Goal: Task Accomplishment & Management: Complete application form

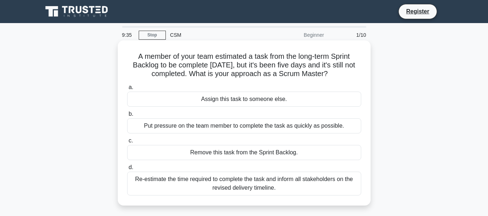
click at [230, 193] on div "Re-estimate the time required to complete the task and inform all stakeholders …" at bounding box center [244, 184] width 234 height 24
click at [127, 170] on input "d. Re-estimate the time required to complete the task and inform all stakeholde…" at bounding box center [127, 167] width 0 height 5
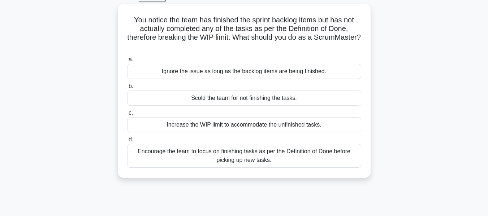
scroll to position [40, 0]
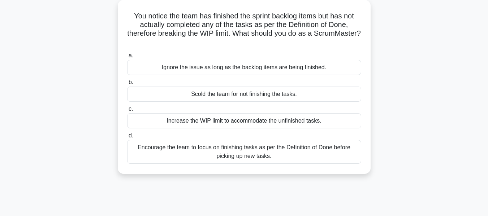
click at [340, 160] on div "Encourage the team to focus on finishing tasks as per the Definition of Done be…" at bounding box center [244, 152] width 234 height 24
click at [127, 138] on input "d. Encourage the team to focus on finishing tasks as per the Definition of Done…" at bounding box center [127, 136] width 0 height 5
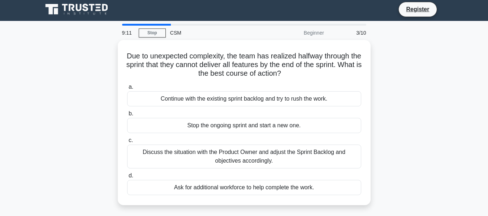
scroll to position [0, 0]
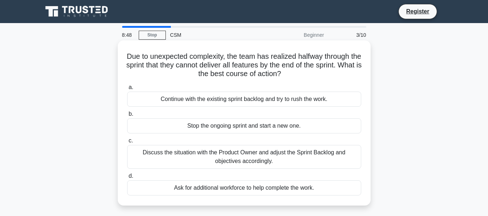
click at [331, 163] on div "Discuss the situation with the Product Owner and adjust the Sprint Backlog and …" at bounding box center [244, 157] width 234 height 24
click at [127, 143] on input "c. Discuss the situation with the Product Owner and adjust the Sprint Backlog a…" at bounding box center [127, 141] width 0 height 5
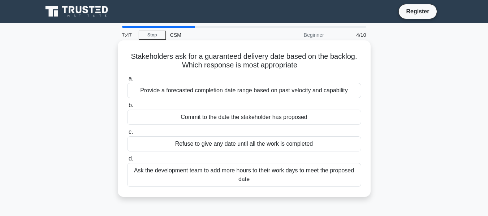
click at [210, 94] on div "Provide a forecasted completion date range based on past velocity and capability" at bounding box center [244, 90] width 234 height 15
click at [127, 81] on input "a. Provide a forecasted completion date range based on past velocity and capabi…" at bounding box center [127, 79] width 0 height 5
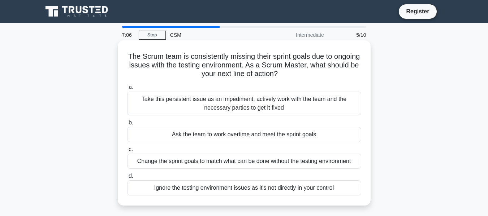
click at [306, 104] on div "Take this persistent issue as an impediment, actively work with the team and th…" at bounding box center [244, 104] width 234 height 24
click at [127, 90] on input "a. Take this persistent issue as an impediment, actively work with the team and…" at bounding box center [127, 87] width 0 height 5
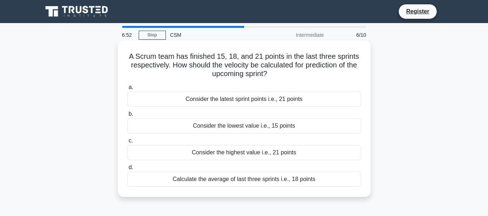
click at [288, 185] on div "Calculate the average of last three sprints i.e., 18 points" at bounding box center [244, 179] width 234 height 15
click at [127, 170] on input "d. Calculate the average of last three sprints i.e., 18 points" at bounding box center [127, 167] width 0 height 5
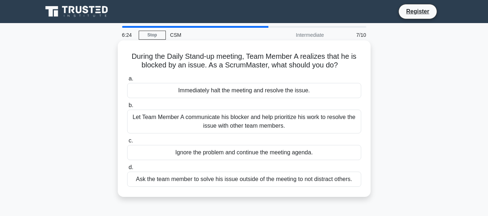
click at [316, 118] on div "Let Team Member A communicate his blocker and help prioritize his work to resol…" at bounding box center [244, 122] width 234 height 24
click at [127, 108] on input "b. Let Team Member A communicate his blocker and help prioritize his work to re…" at bounding box center [127, 105] width 0 height 5
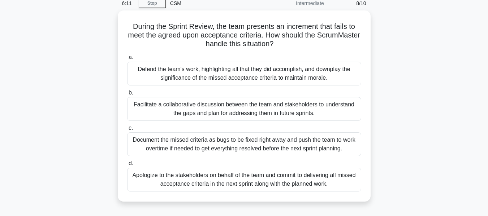
scroll to position [35, 0]
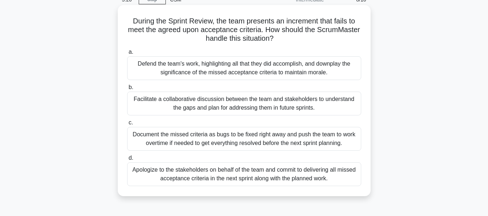
click at [196, 102] on div "Facilitate a collaborative discussion between the team and stakeholders to unde…" at bounding box center [244, 104] width 234 height 24
click at [127, 90] on input "b. Facilitate a collaborative discussion between the team and stakeholders to u…" at bounding box center [127, 87] width 0 height 5
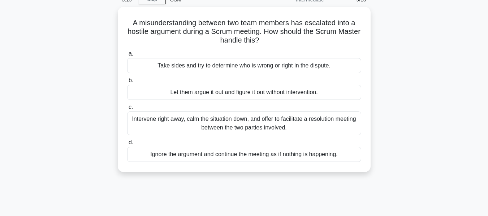
scroll to position [0, 0]
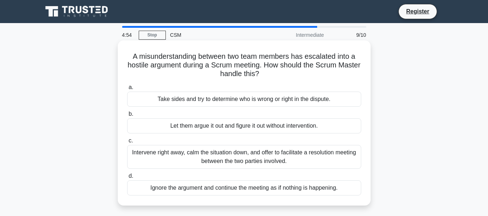
click at [331, 159] on div "Intervene right away, calm the situation down, and offer to facilitate a resolu…" at bounding box center [244, 157] width 234 height 24
click at [127, 143] on input "c. Intervene right away, calm the situation down, and offer to facilitate a res…" at bounding box center [127, 141] width 0 height 5
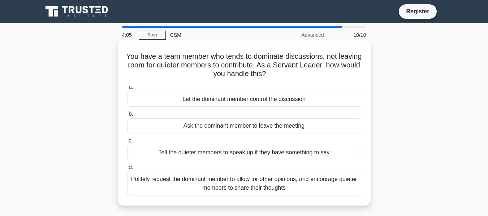
click at [317, 189] on div "Politely request the dominant member to allow for other opinions, and encourage…" at bounding box center [244, 184] width 234 height 24
click at [127, 170] on input "d. Politely request the dominant member to allow for other opinions, and encour…" at bounding box center [127, 167] width 0 height 5
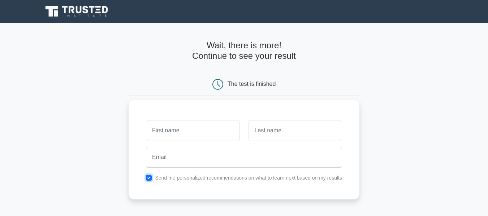
click at [151, 177] on input "checkbox" at bounding box center [149, 178] width 6 height 6
checkbox input "false"
click at [190, 133] on input "text" at bounding box center [193, 130] width 94 height 21
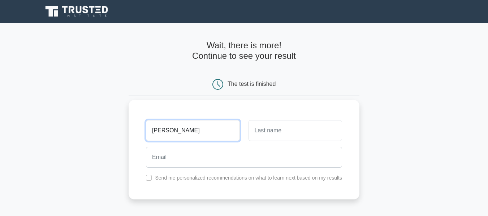
type input "Shaimaa"
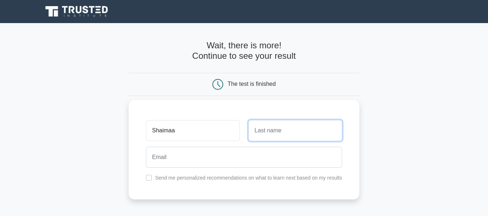
click at [274, 126] on input "text" at bounding box center [295, 130] width 94 height 21
type input "Ghaith"
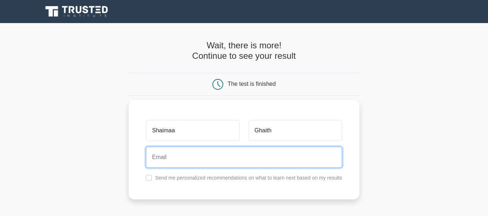
click at [258, 154] on input "email" at bounding box center [244, 157] width 196 height 21
type input "shaimaaghth@gmail.com"
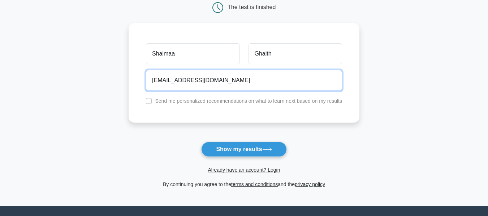
scroll to position [76, 0]
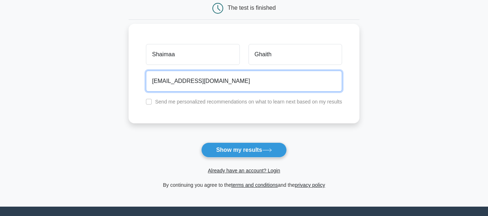
click at [229, 83] on input "shaimaaghth@gmail.com" at bounding box center [244, 81] width 196 height 21
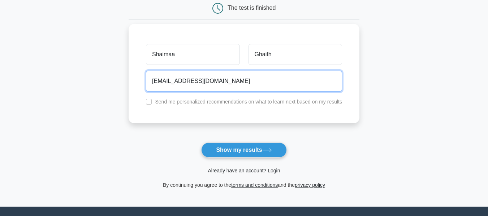
click at [229, 83] on input "shaimaaghth@gmail.com" at bounding box center [244, 81] width 196 height 21
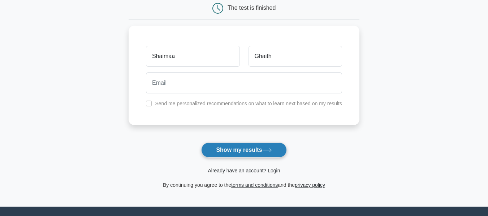
click at [238, 147] on button "Show my results" at bounding box center [243, 150] width 85 height 15
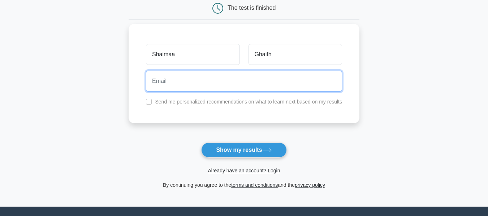
click at [264, 87] on input "email" at bounding box center [244, 81] width 196 height 21
paste input "shaimaaghth@gmail.com"
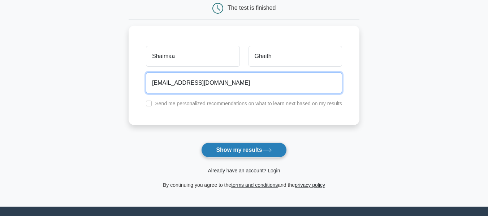
type input "shaimaaghth@gmail.com"
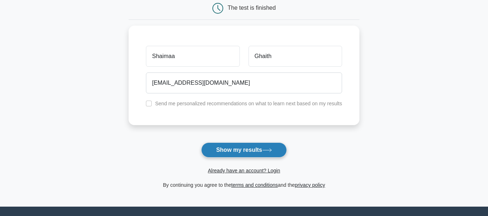
click at [245, 154] on button "Show my results" at bounding box center [243, 150] width 85 height 15
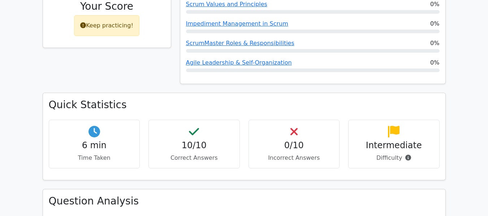
scroll to position [372, 0]
